Goal: Book appointment/travel/reservation

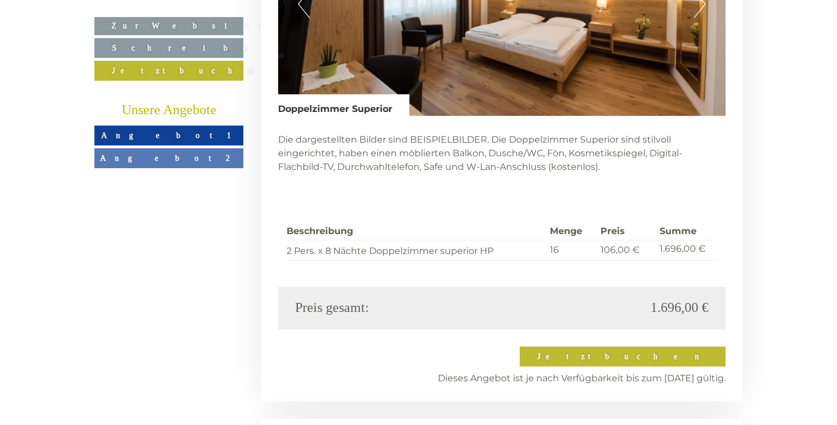
scroll to position [2192, 0]
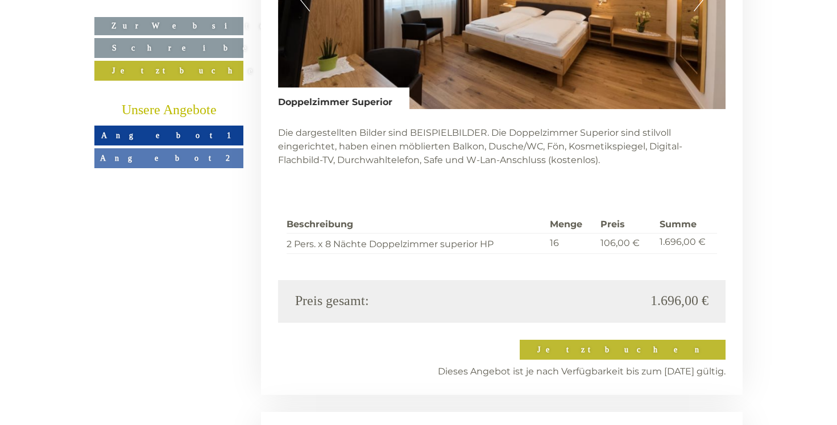
drag, startPoint x: 836, startPoint y: 166, endPoint x: 841, endPoint y: 178, distance: 13.3
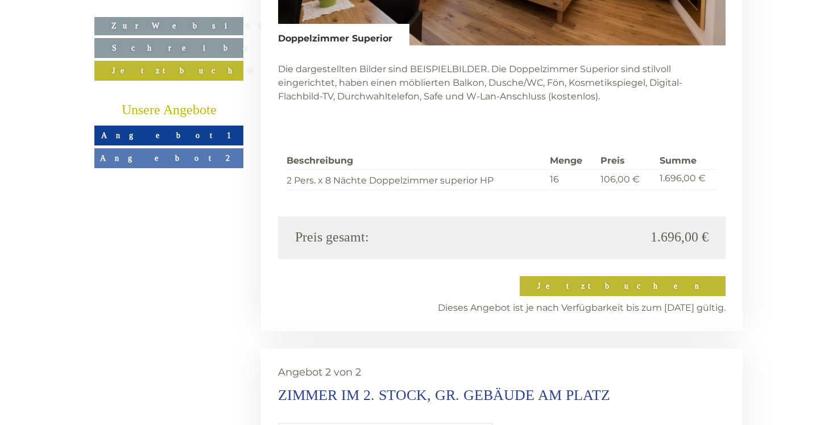
scroll to position [2044, 0]
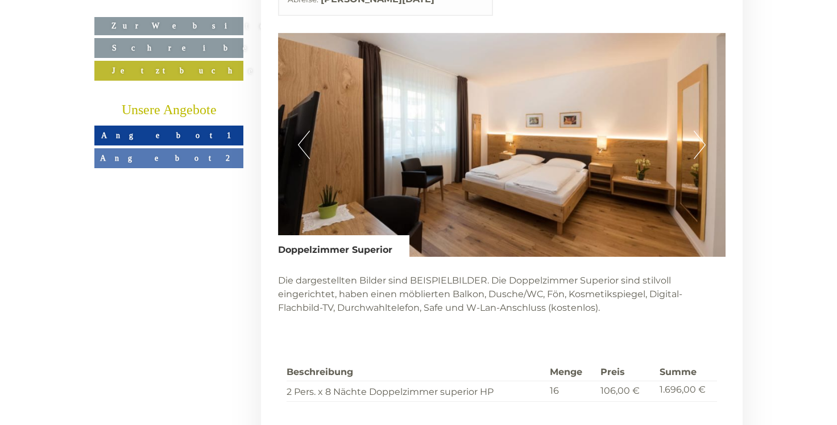
click at [698, 131] on button "Next" at bounding box center [699, 145] width 12 height 28
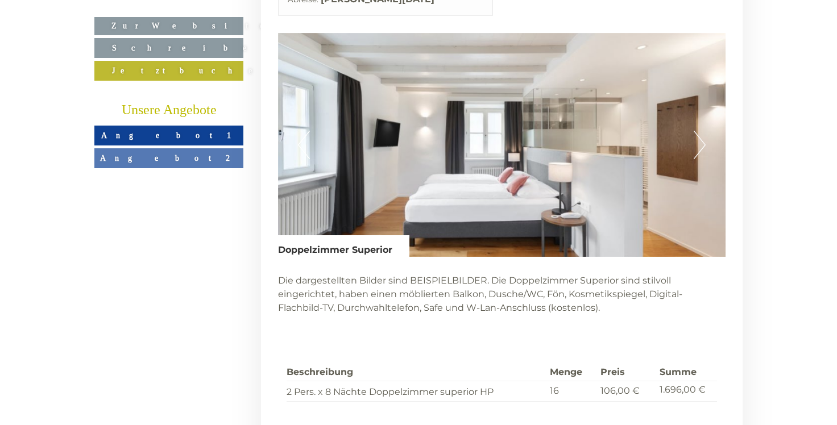
click at [699, 131] on button "Next" at bounding box center [699, 145] width 12 height 28
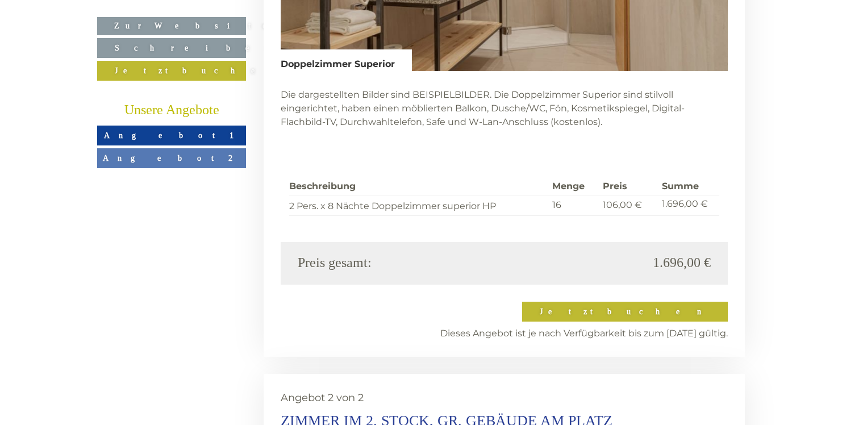
scroll to position [2242, 0]
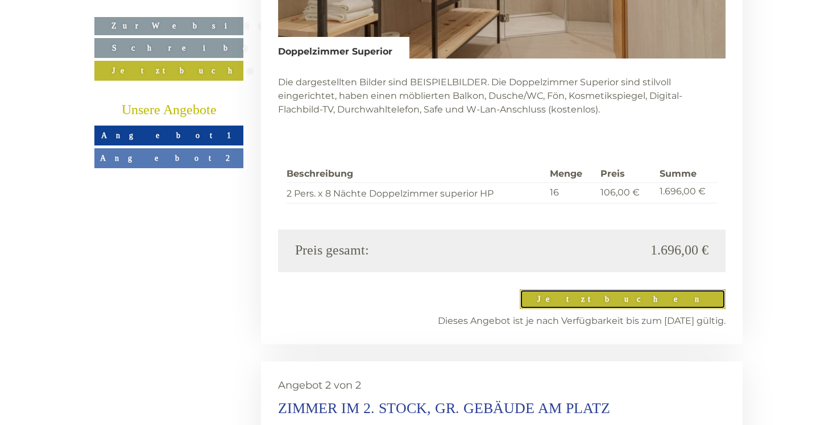
click at [692, 289] on link "Jetzt buchen" at bounding box center [622, 299] width 206 height 20
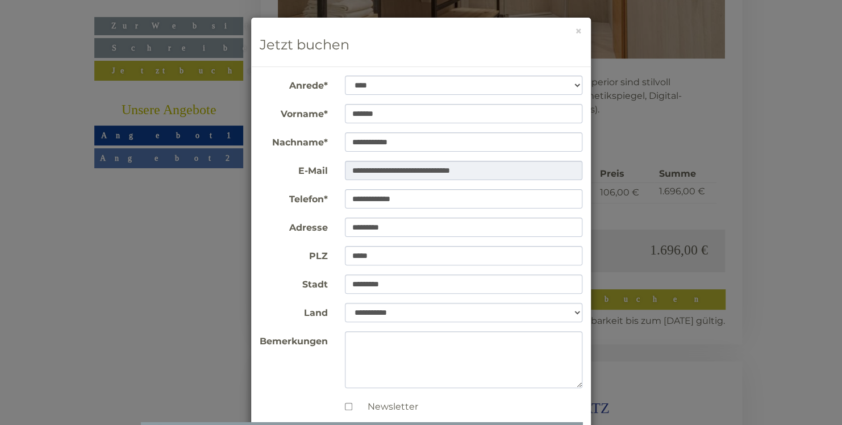
drag, startPoint x: 508, startPoint y: 18, endPoint x: 530, endPoint y: 1, distance: 28.1
click at [530, 1] on div "**********" at bounding box center [421, 212] width 842 height 425
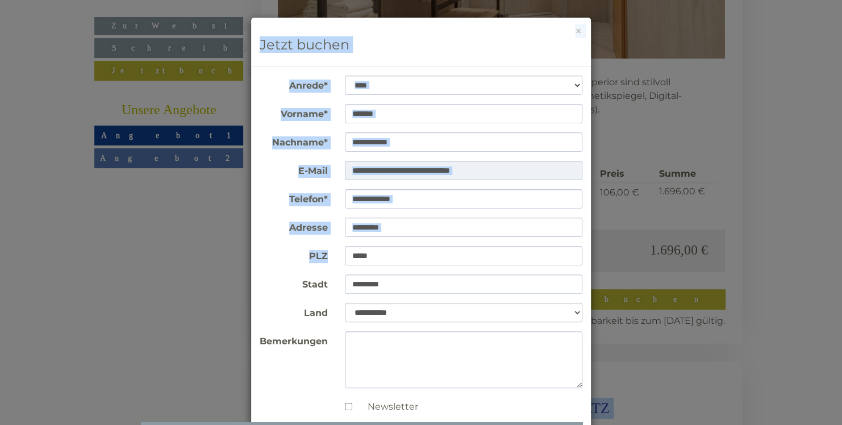
drag, startPoint x: 835, startPoint y: 257, endPoint x: 841, endPoint y: 323, distance: 65.6
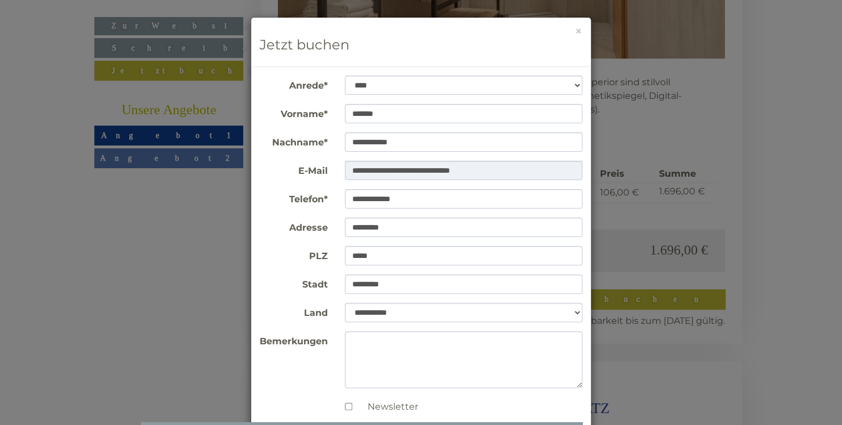
drag, startPoint x: 841, startPoint y: 323, endPoint x: 752, endPoint y: 344, distance: 91.1
click at [752, 344] on div "**********" at bounding box center [421, 212] width 842 height 425
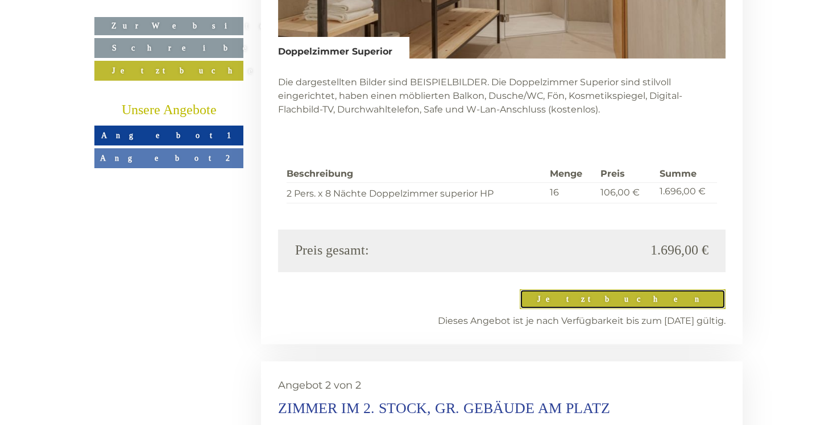
click at [694, 289] on link "Jetzt buchen" at bounding box center [622, 299] width 206 height 20
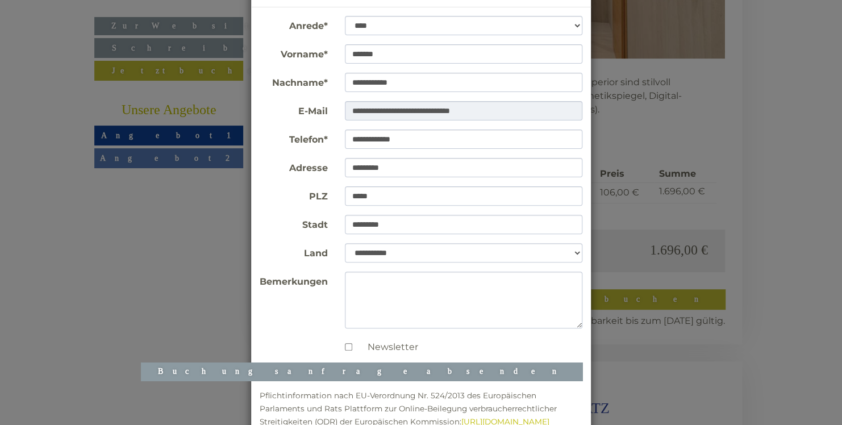
scroll to position [60, 0]
click at [517, 371] on button "Buchungsanfrage absenden" at bounding box center [362, 371] width 442 height 18
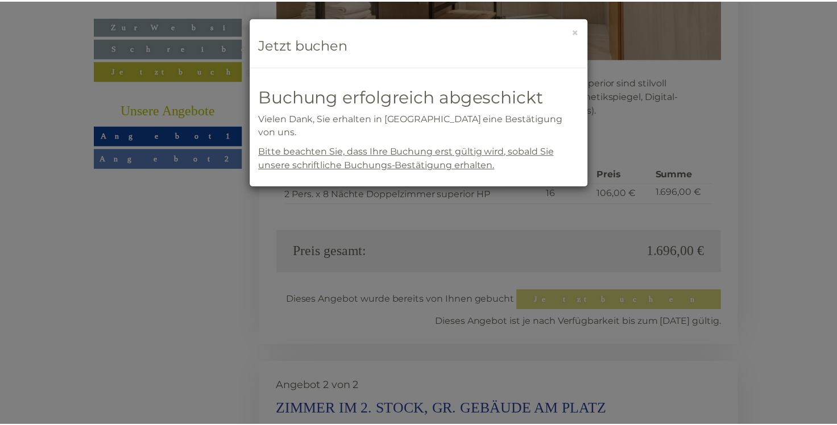
scroll to position [0, 0]
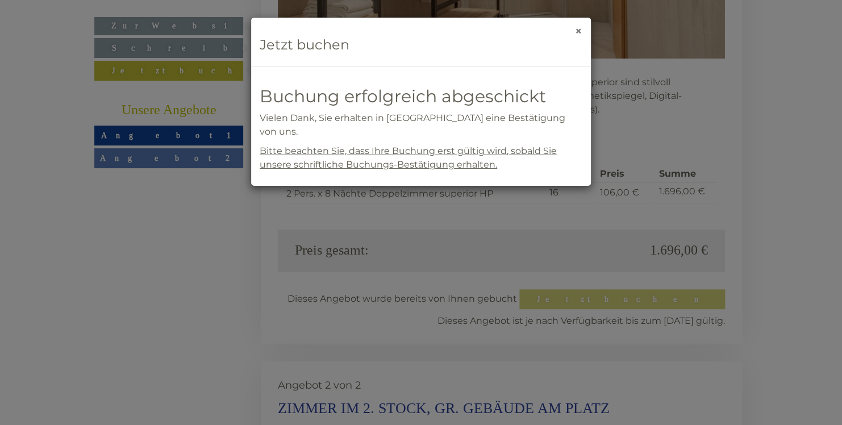
click at [578, 32] on button "×" at bounding box center [578, 31] width 7 height 12
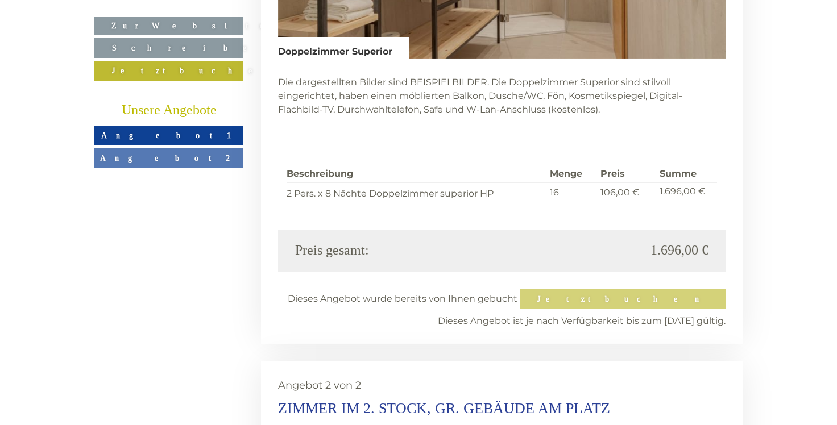
drag, startPoint x: 837, startPoint y: 166, endPoint x: 841, endPoint y: 184, distance: 18.7
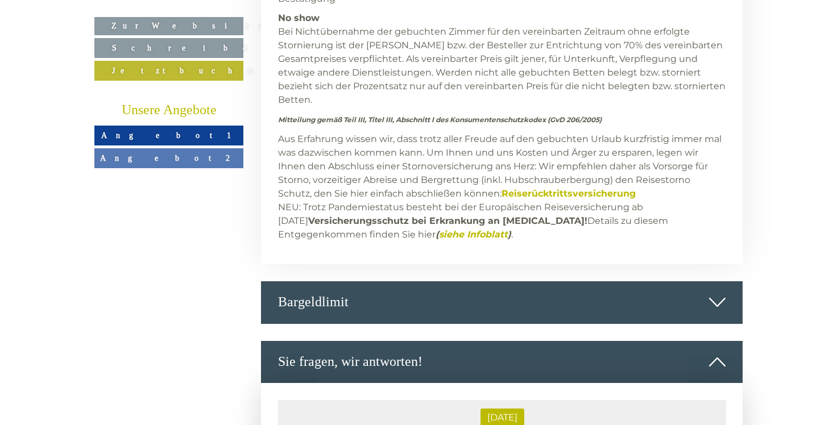
scroll to position [4665, 0]
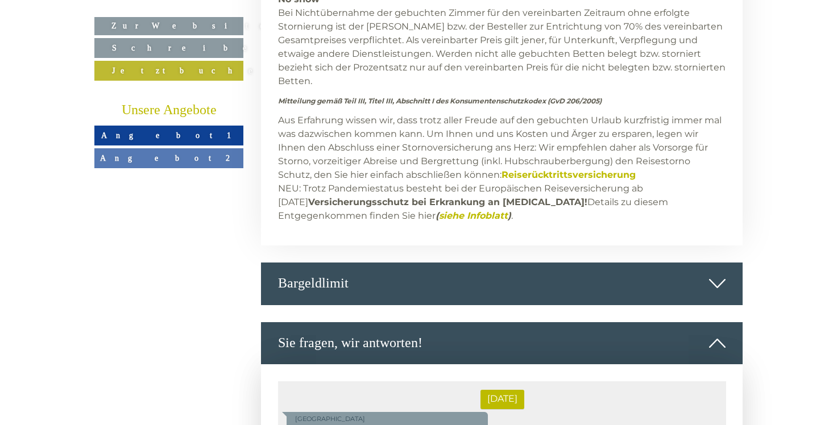
click at [716, 274] on icon at bounding box center [717, 283] width 16 height 19
